Goal: Task Accomplishment & Management: Manage account settings

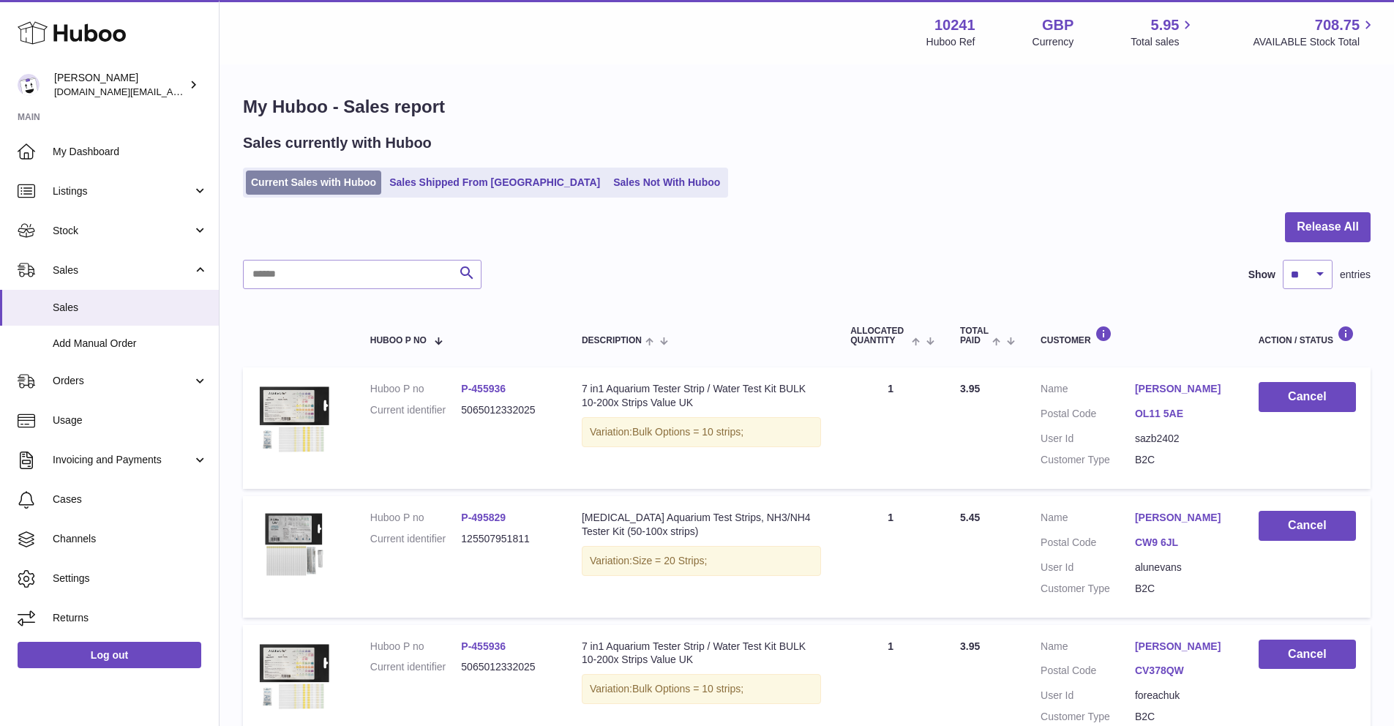
click at [358, 181] on link "Current Sales with Huboo" at bounding box center [313, 182] width 135 height 24
click at [336, 186] on link "Current Sales with Huboo" at bounding box center [313, 182] width 135 height 24
click at [334, 185] on link "Current Sales with Huboo" at bounding box center [313, 182] width 135 height 24
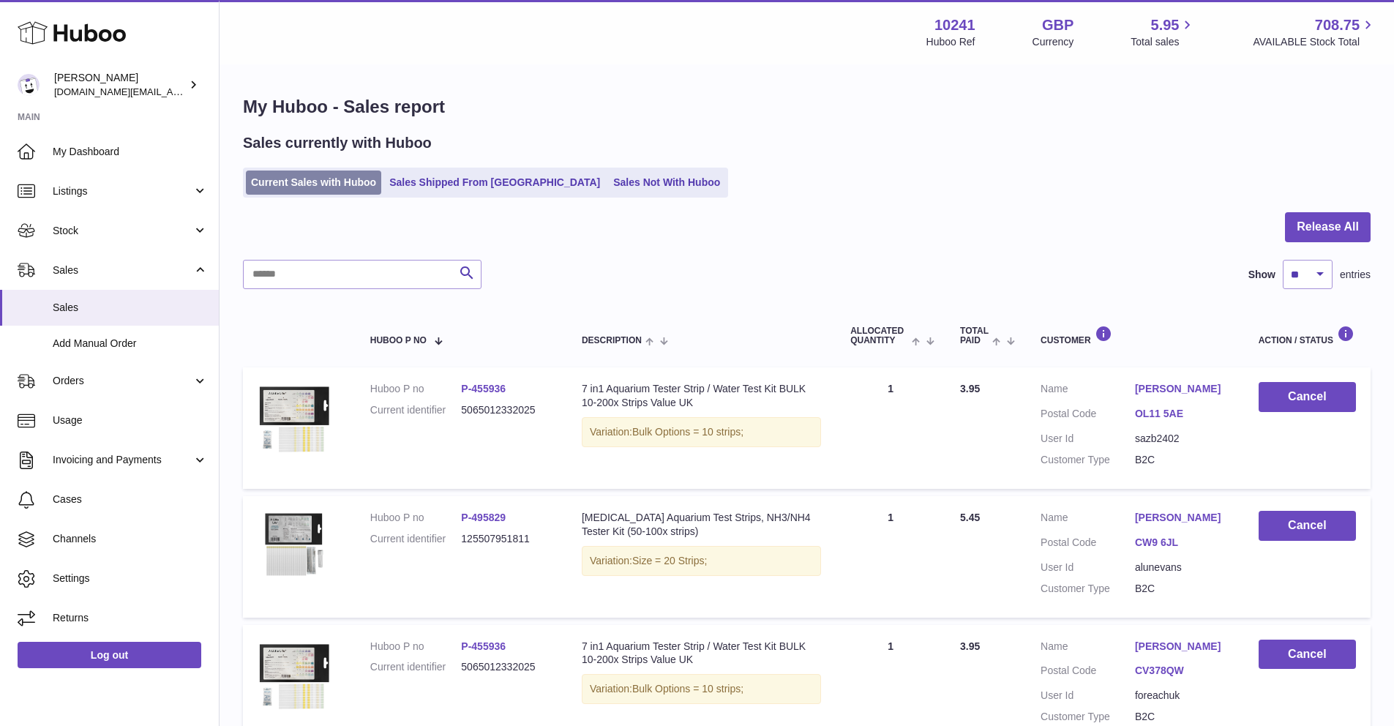
click at [334, 185] on link "Current Sales with Huboo" at bounding box center [313, 182] width 135 height 24
click at [329, 228] on div at bounding box center [806, 236] width 1127 height 48
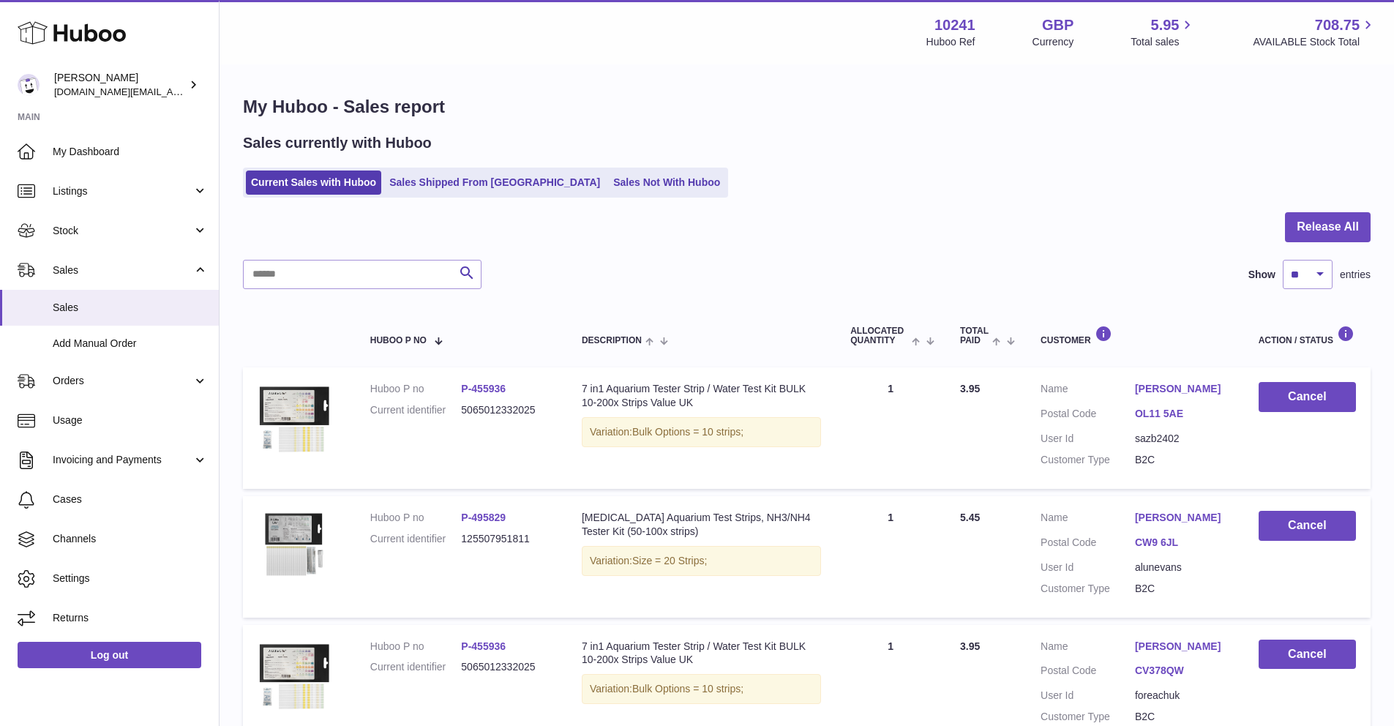
click at [377, 199] on div "My Huboo - Sales report Sales currently with Huboo Current Sales with Huboo Sal…" at bounding box center [806, 488] width 1174 height 845
click at [361, 182] on link "Current Sales with Huboo" at bounding box center [313, 182] width 135 height 24
click at [361, 184] on link "Current Sales with Huboo" at bounding box center [313, 182] width 135 height 24
click at [359, 184] on link "Current Sales with Huboo" at bounding box center [313, 182] width 135 height 24
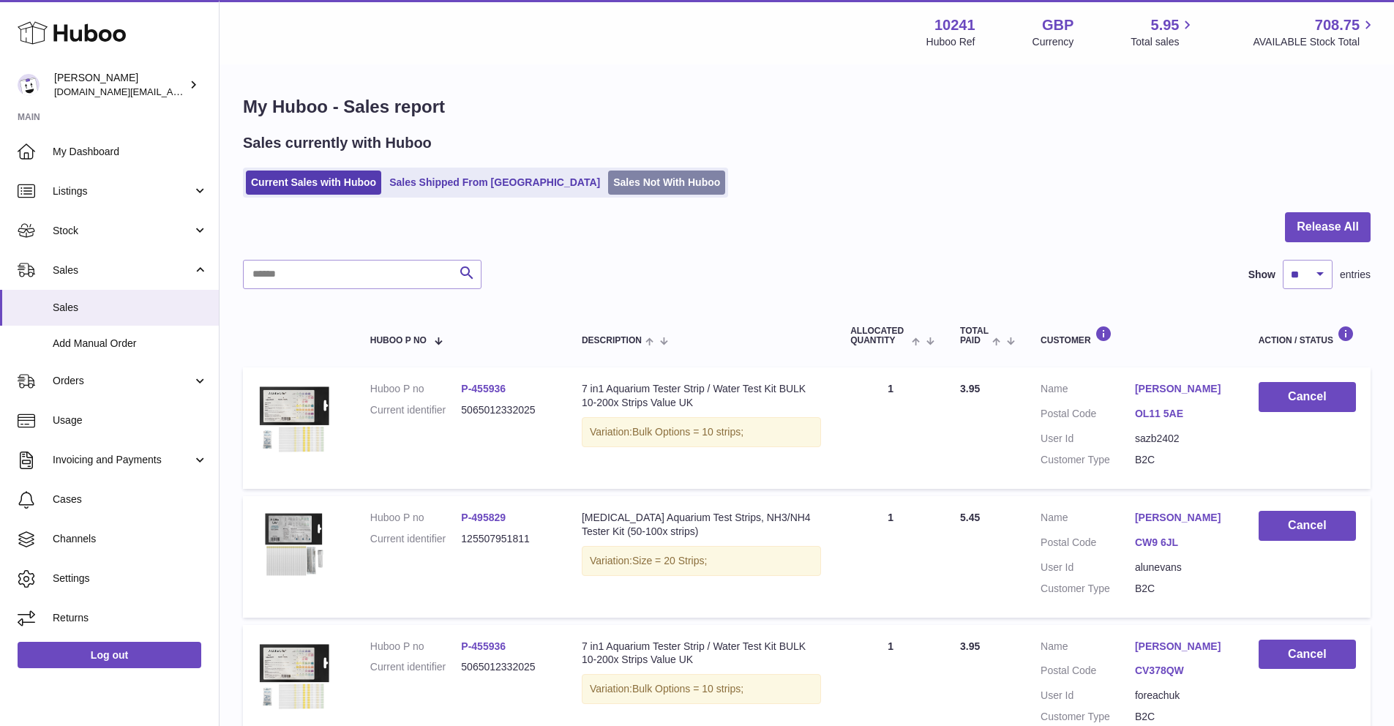
click at [625, 181] on link "Sales Not With Huboo" at bounding box center [666, 182] width 117 height 24
click at [343, 196] on ul "Current Sales with Huboo Sales Shipped From [GEOGRAPHIC_DATA] Sales Not With Hu…" at bounding box center [485, 183] width 485 height 30
click at [331, 178] on link "Current Sales with Huboo" at bounding box center [313, 182] width 135 height 24
click at [246, 170] on link "Current Sales with Huboo" at bounding box center [313, 182] width 135 height 24
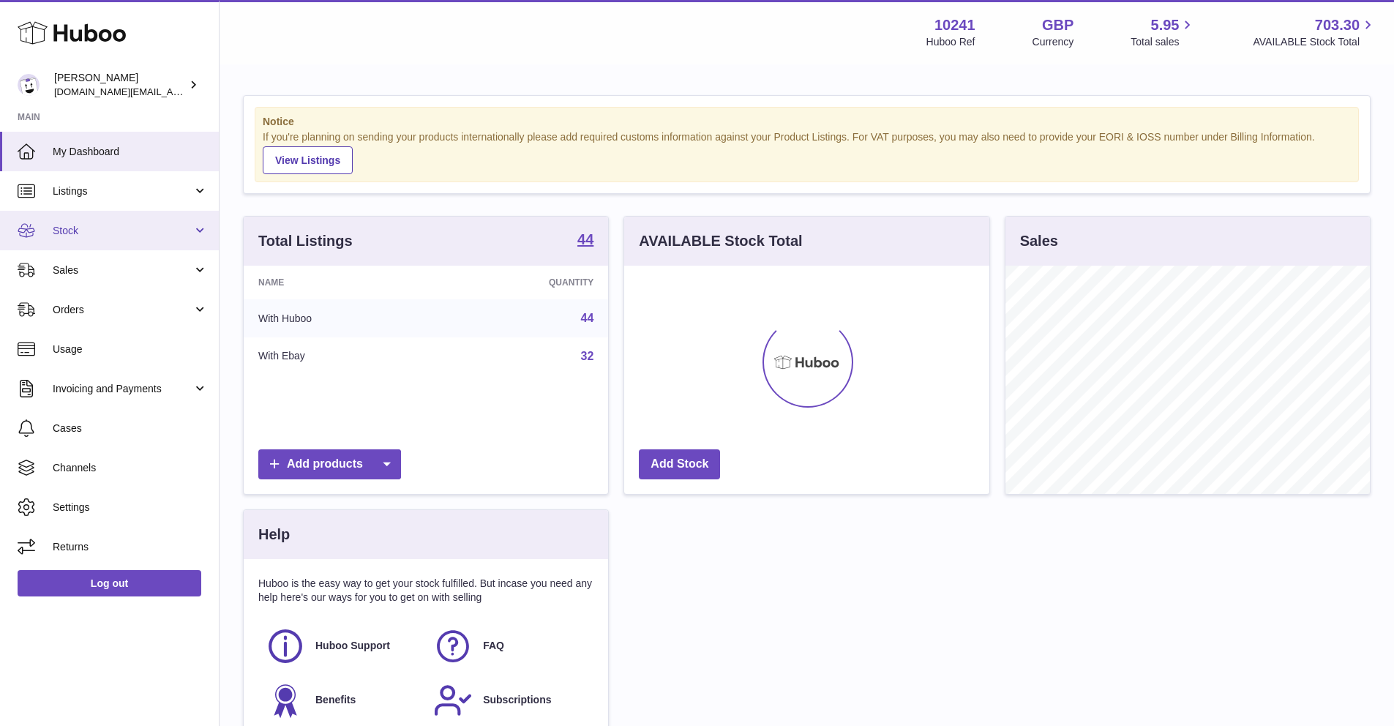
scroll to position [228, 364]
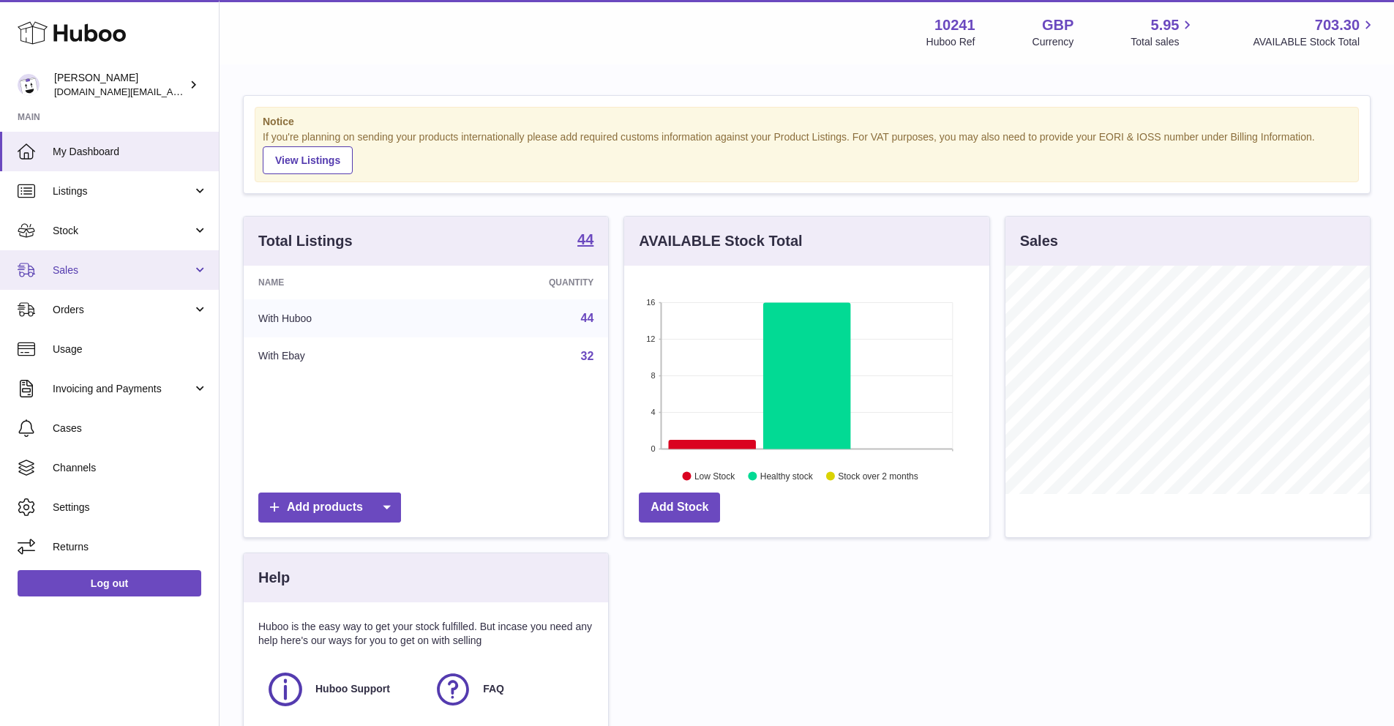
click at [108, 276] on span "Sales" at bounding box center [123, 270] width 140 height 14
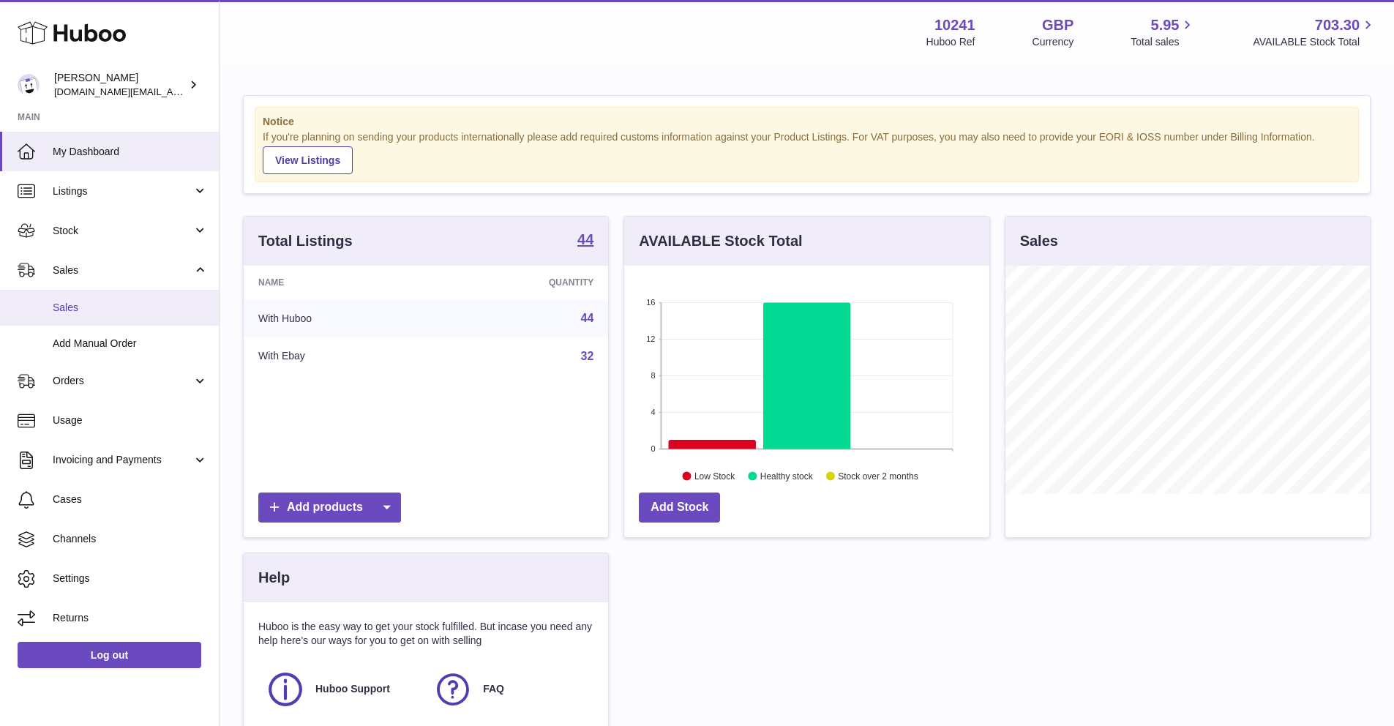
click at [88, 293] on link "Sales" at bounding box center [109, 308] width 219 height 36
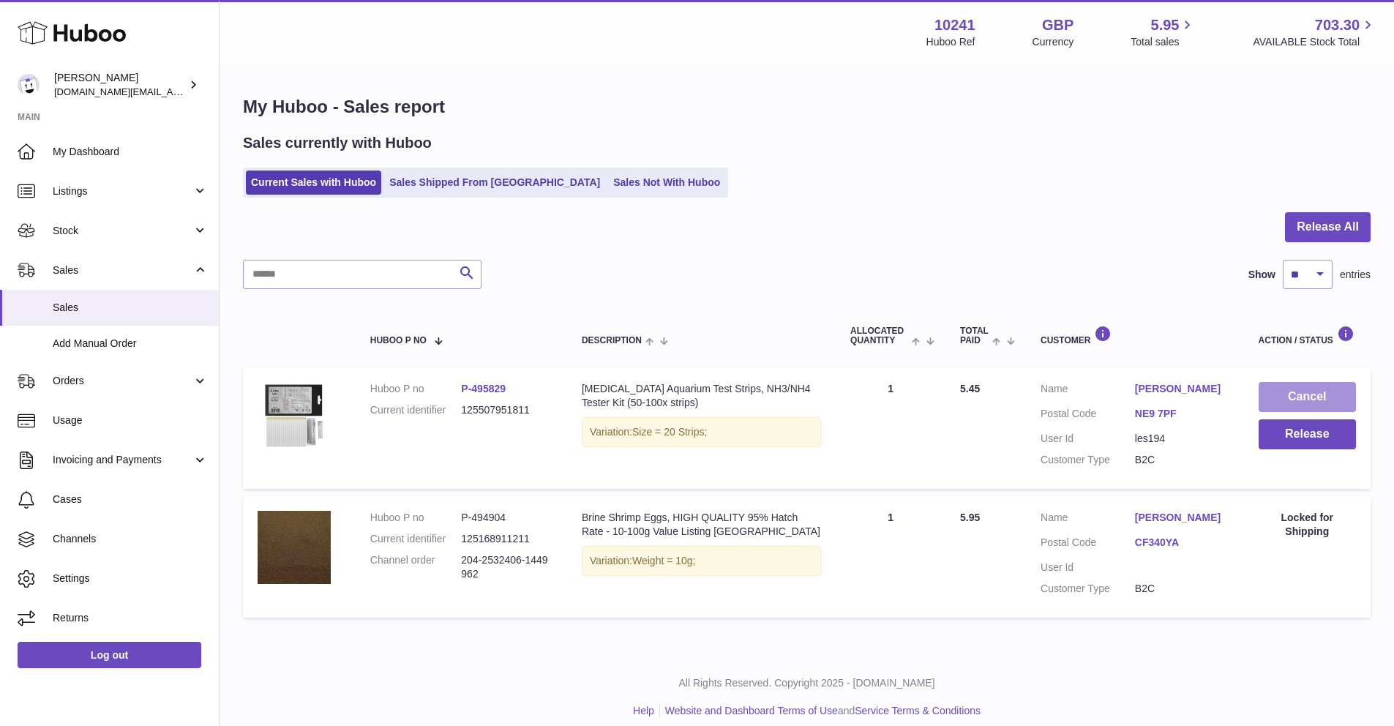
click at [1317, 405] on button "Cancel" at bounding box center [1306, 397] width 97 height 30
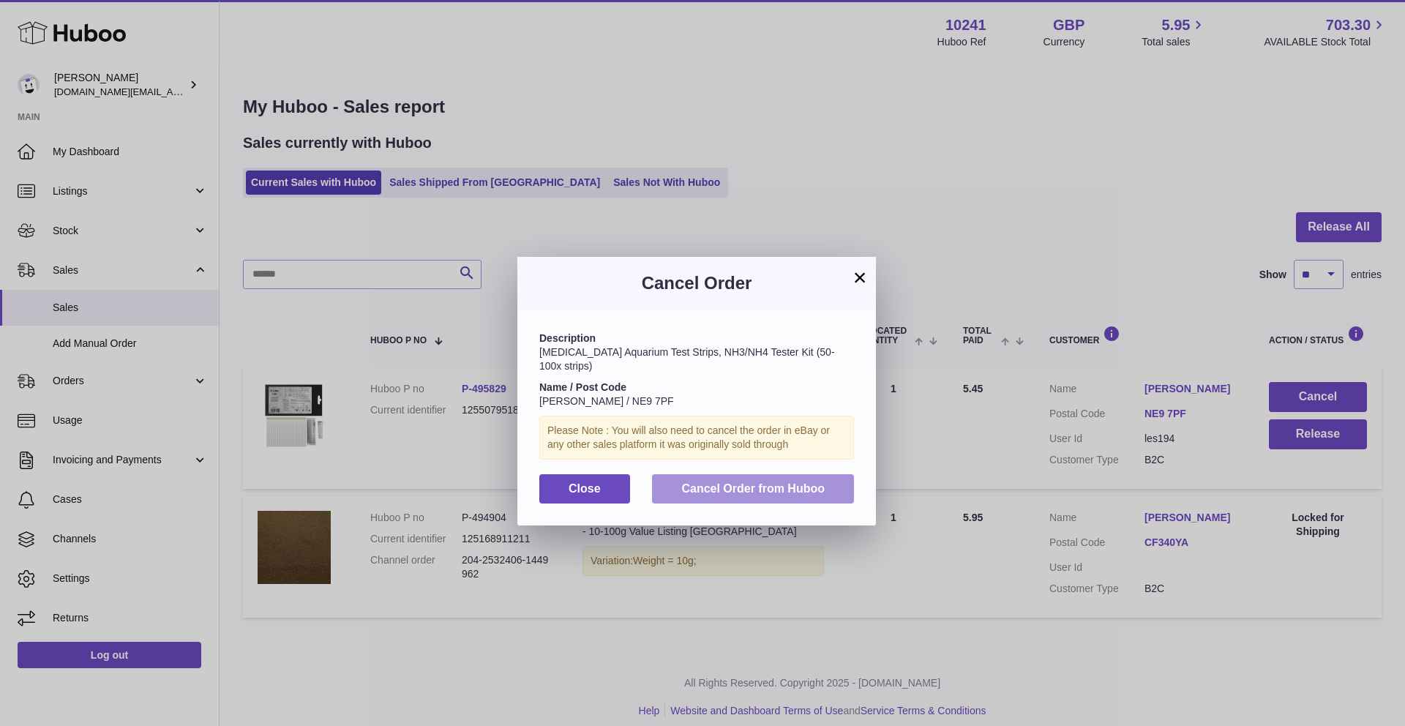
click at [785, 474] on button "Cancel Order from Huboo" at bounding box center [753, 489] width 202 height 30
